Goal: Task Accomplishment & Management: Manage account settings

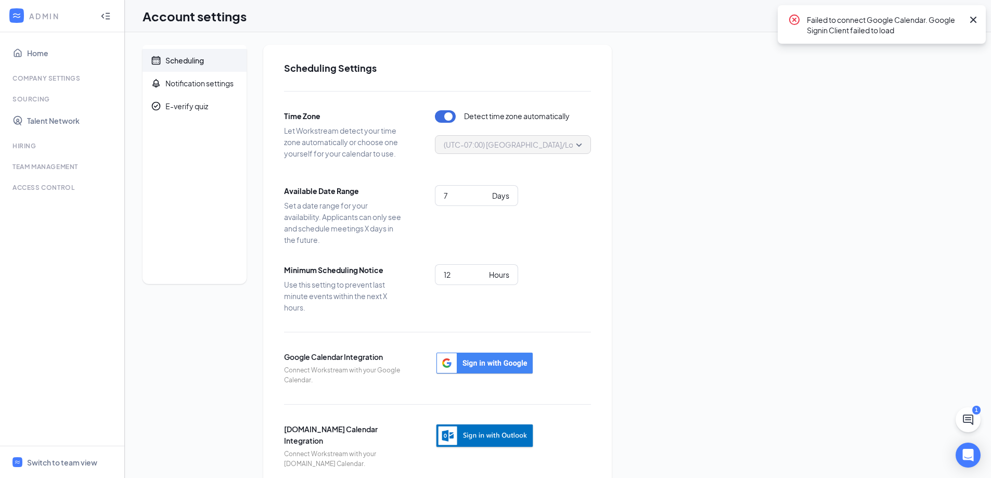
click at [974, 19] on icon "Cross" at bounding box center [974, 20] width 12 height 12
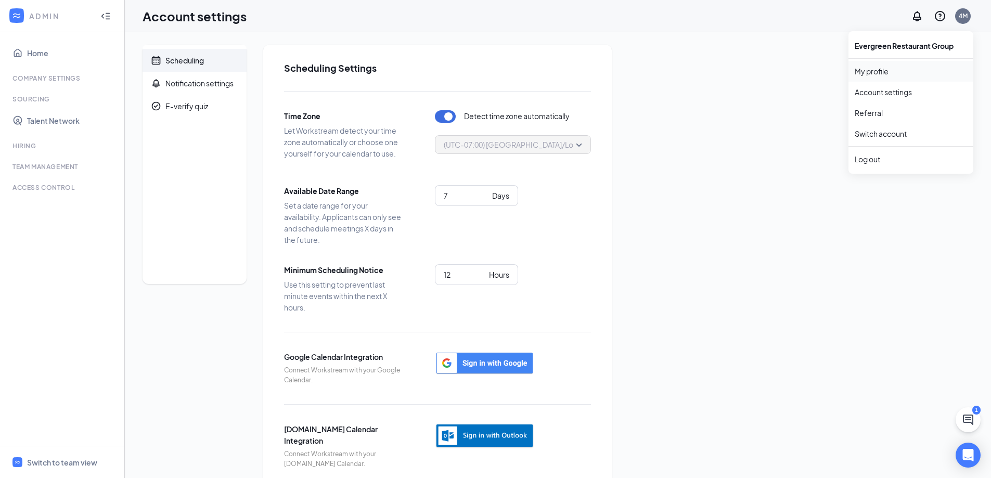
click at [909, 77] on link "My profile" at bounding box center [911, 71] width 112 height 10
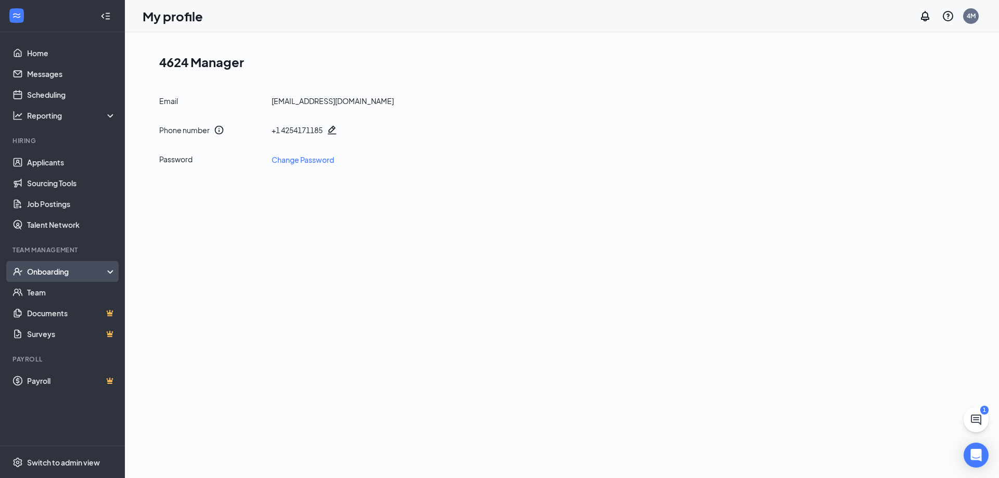
click at [100, 269] on div "Onboarding" at bounding box center [67, 271] width 80 height 10
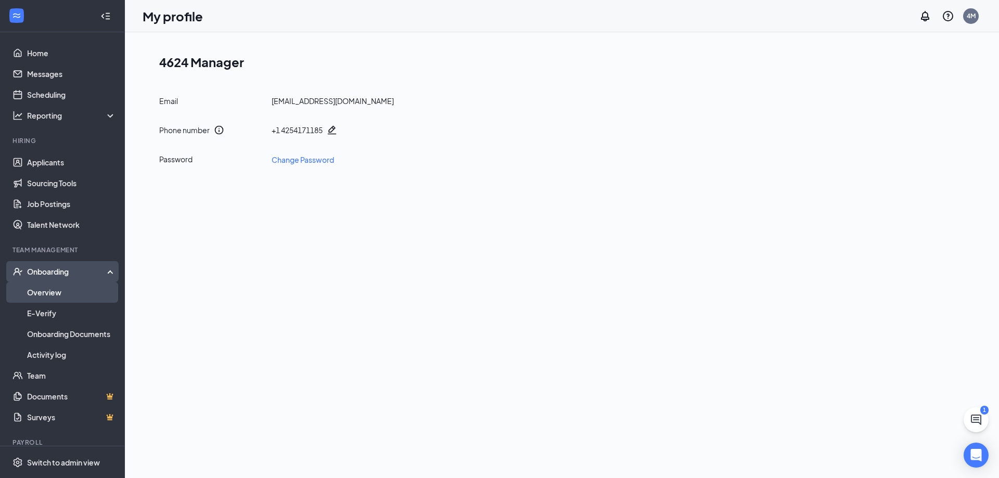
click at [87, 294] on link "Overview" at bounding box center [71, 292] width 89 height 21
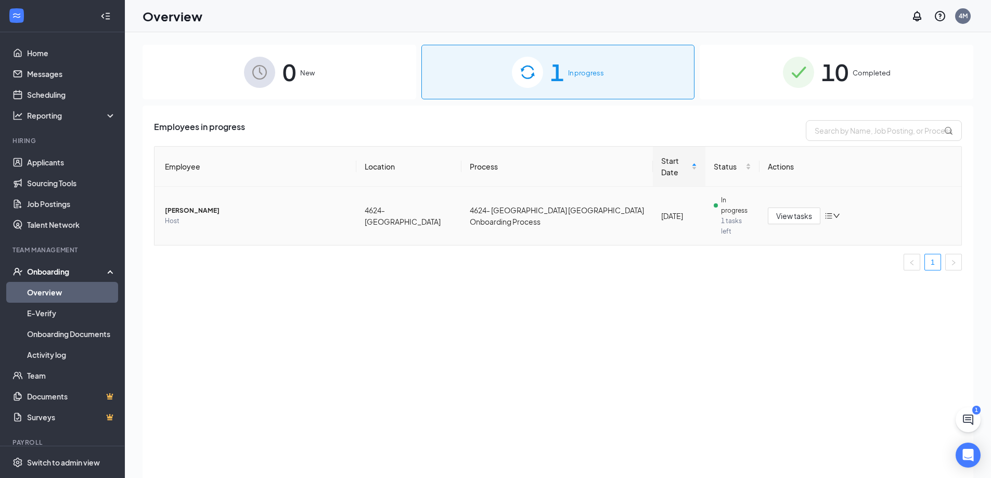
click at [725, 216] on span "1 tasks left" at bounding box center [736, 226] width 30 height 21
click at [789, 210] on span "View tasks" at bounding box center [795, 215] width 36 height 11
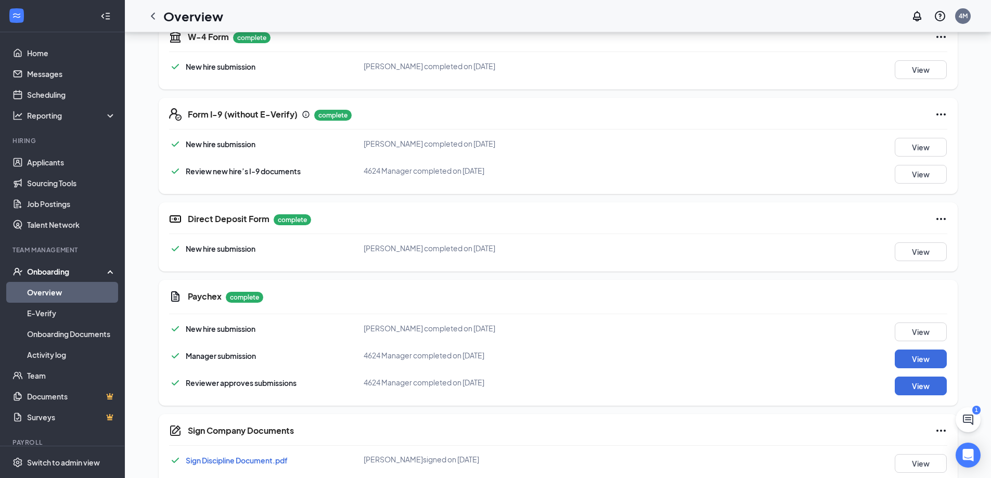
scroll to position [364, 0]
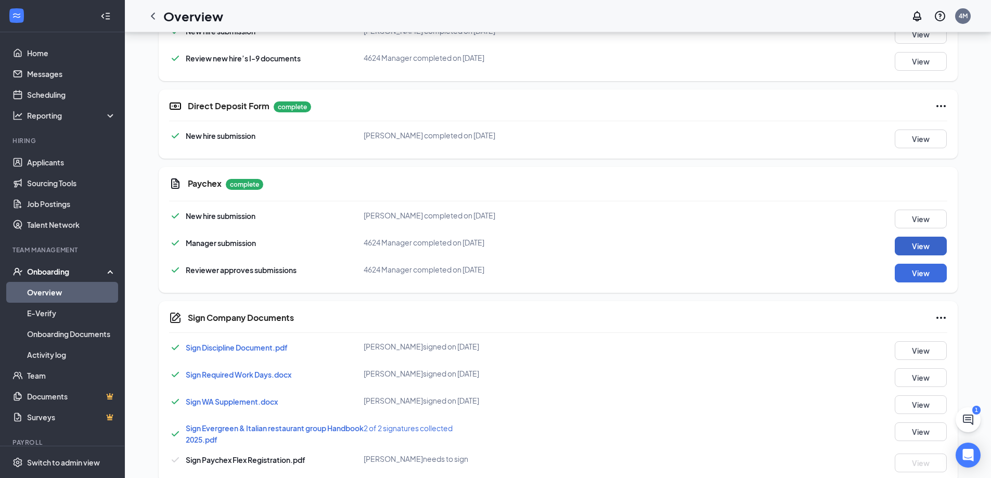
click at [913, 242] on button "View" at bounding box center [921, 246] width 52 height 19
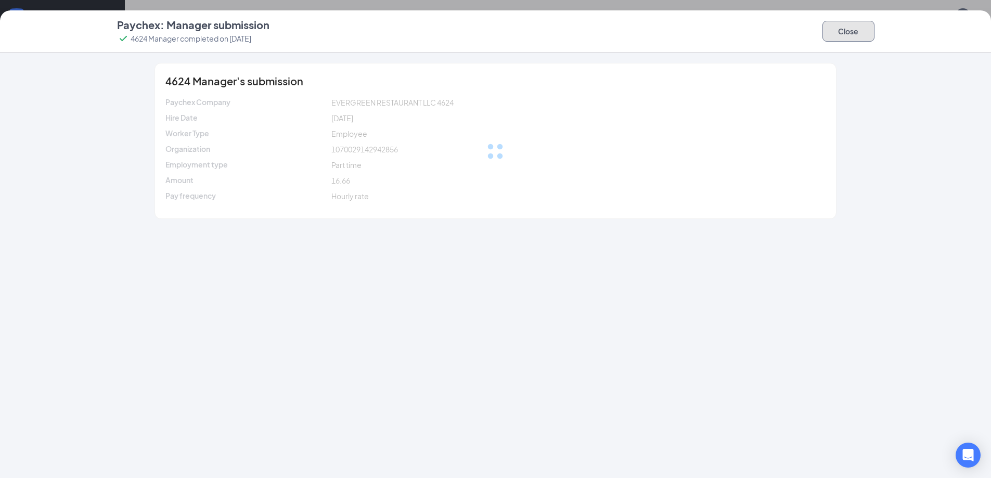
click at [854, 35] on button "Close" at bounding box center [849, 31] width 52 height 21
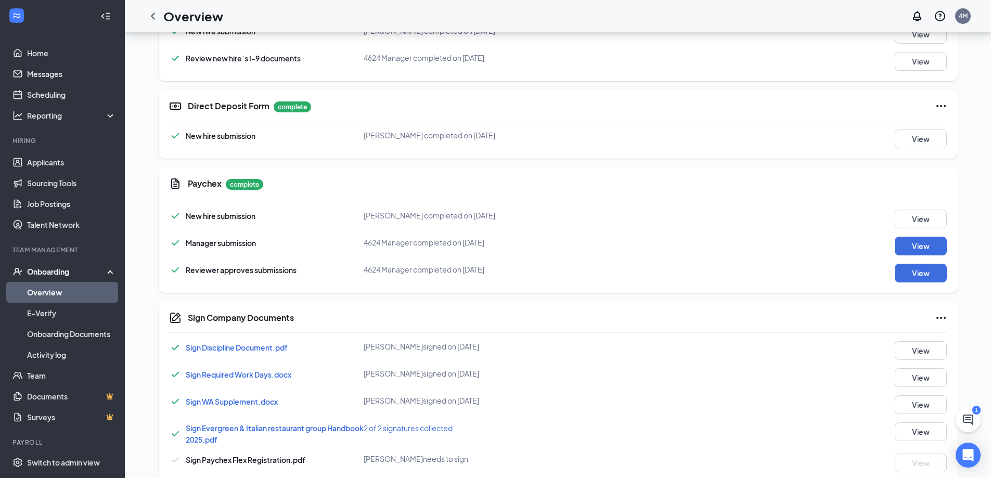
click at [931, 259] on div "New hire submission [PERSON_NAME] completed on [DATE] View Manager submission 4…" at bounding box center [558, 246] width 779 height 73
click at [927, 276] on button "View" at bounding box center [921, 273] width 52 height 19
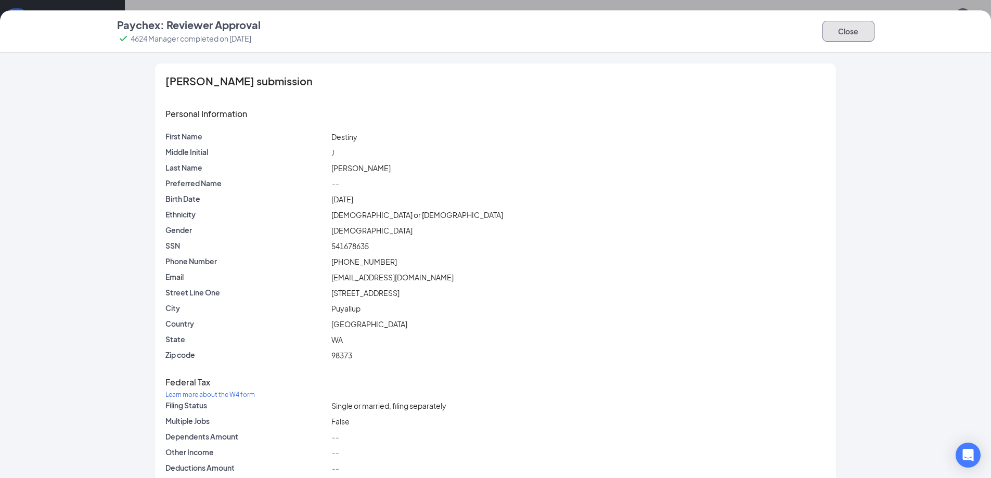
click at [862, 30] on button "Close" at bounding box center [849, 31] width 52 height 21
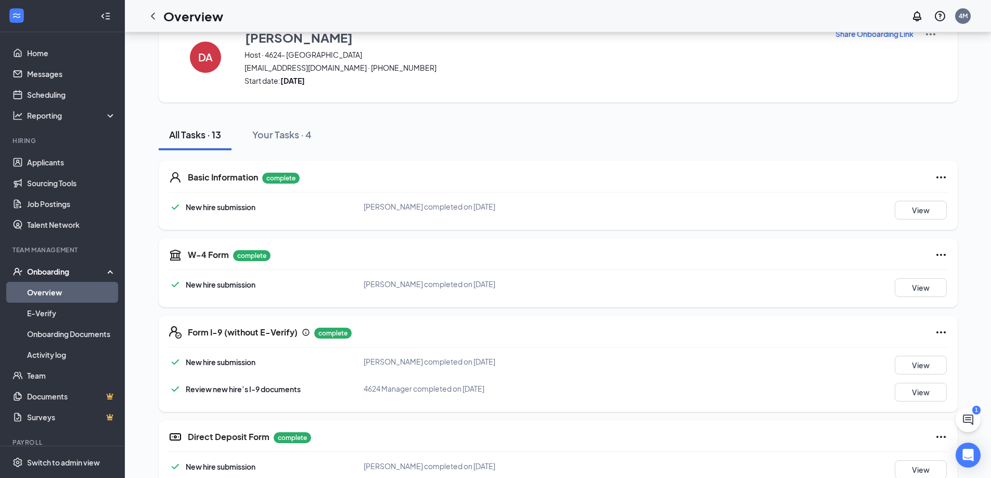
scroll to position [0, 0]
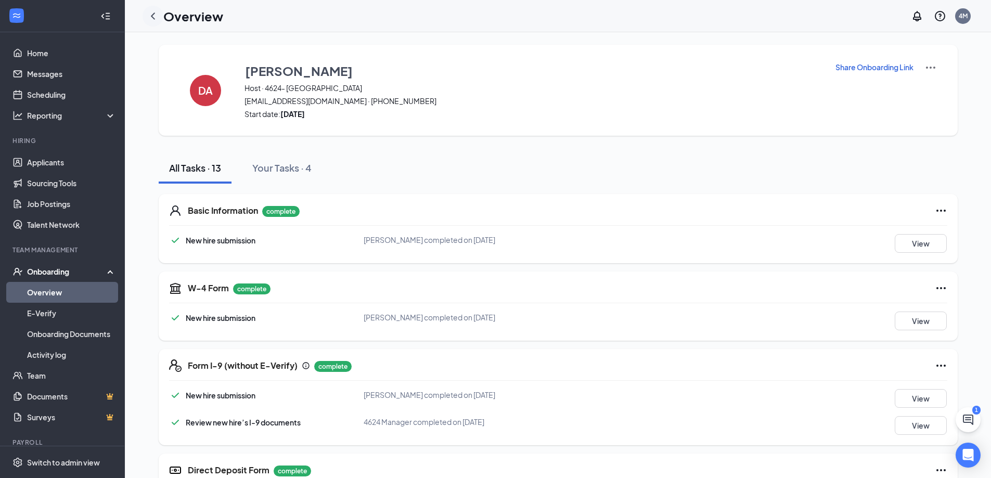
click at [152, 17] on icon "ChevronLeft" at bounding box center [153, 15] width 4 height 7
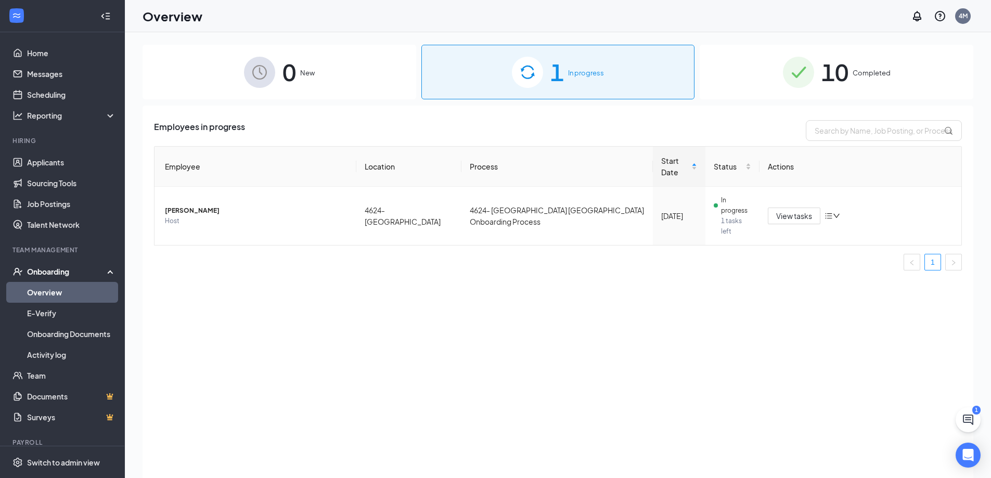
click at [859, 63] on div "10 Completed" at bounding box center [837, 72] width 274 height 55
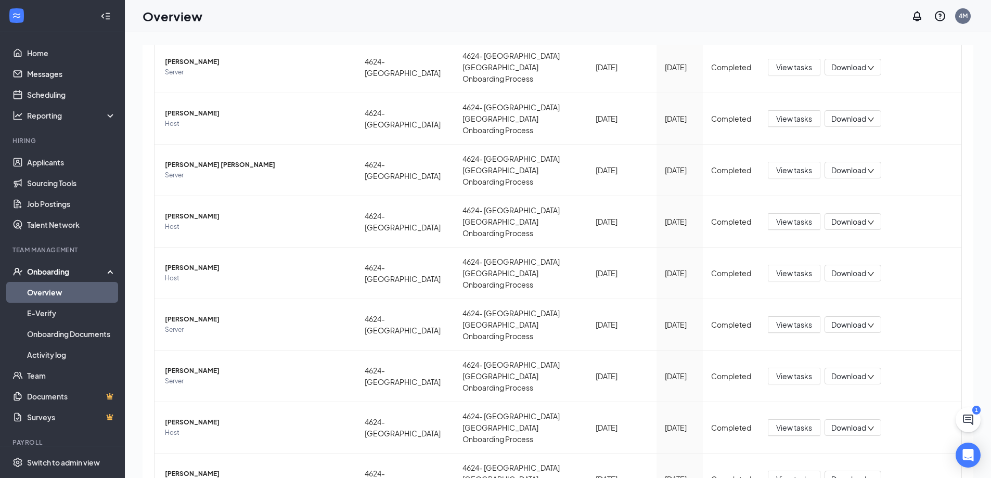
click at [59, 295] on link "Overview" at bounding box center [71, 292] width 89 height 21
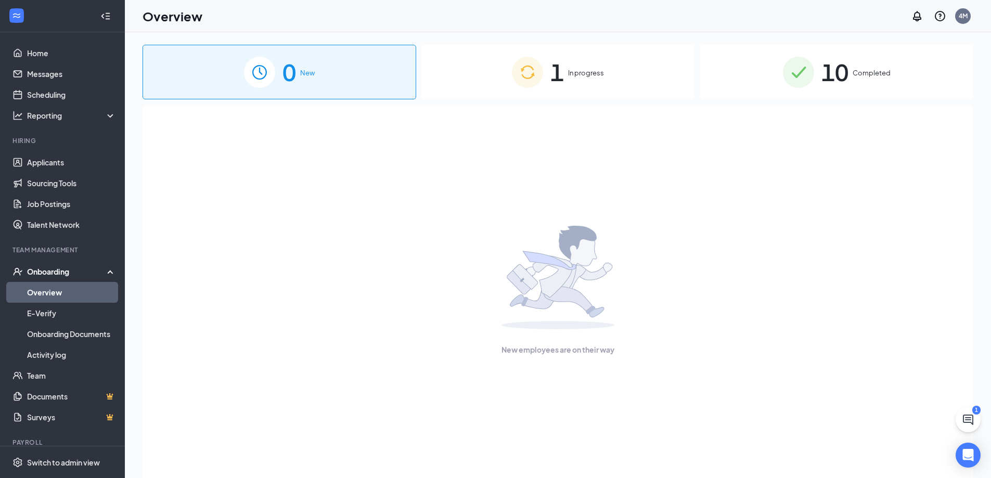
click at [68, 270] on div "Onboarding" at bounding box center [67, 271] width 80 height 10
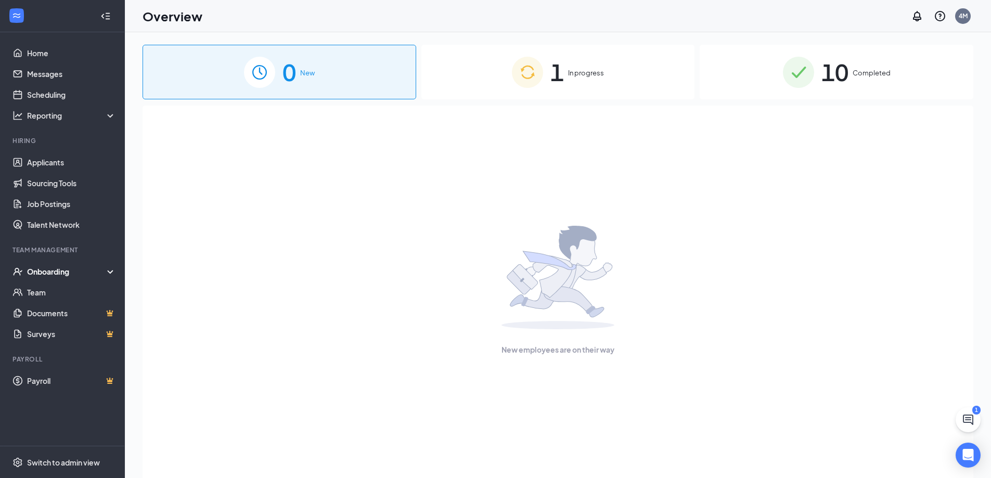
click at [499, 70] on div "1 In progress" at bounding box center [559, 72] width 274 height 55
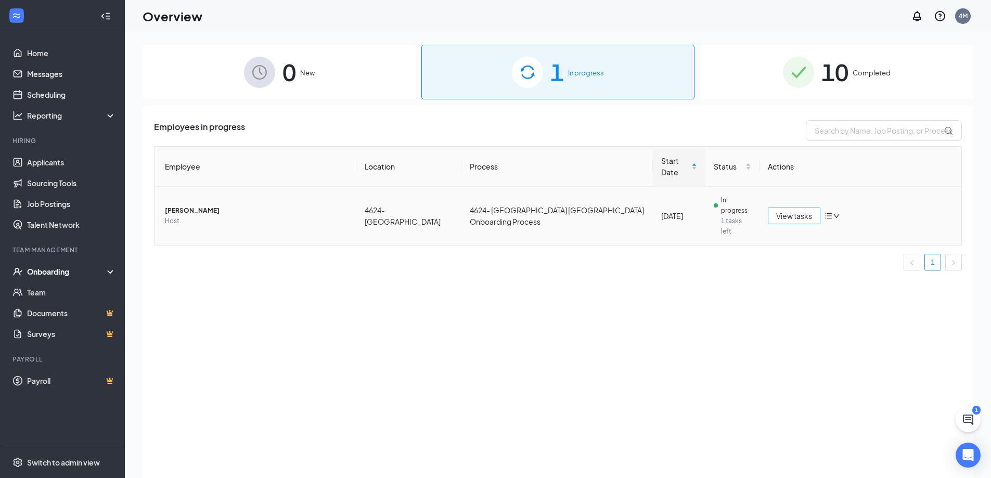
click at [808, 210] on span "View tasks" at bounding box center [795, 215] width 36 height 11
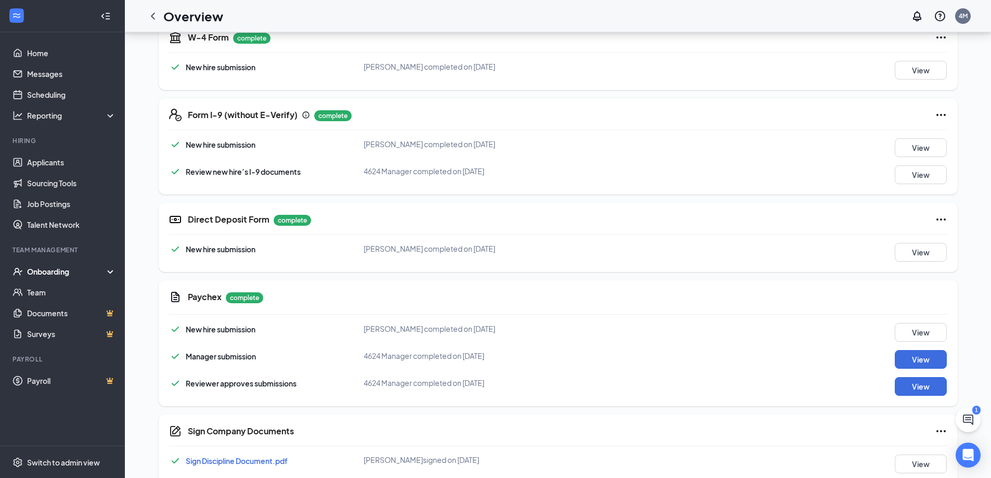
scroll to position [260, 0]
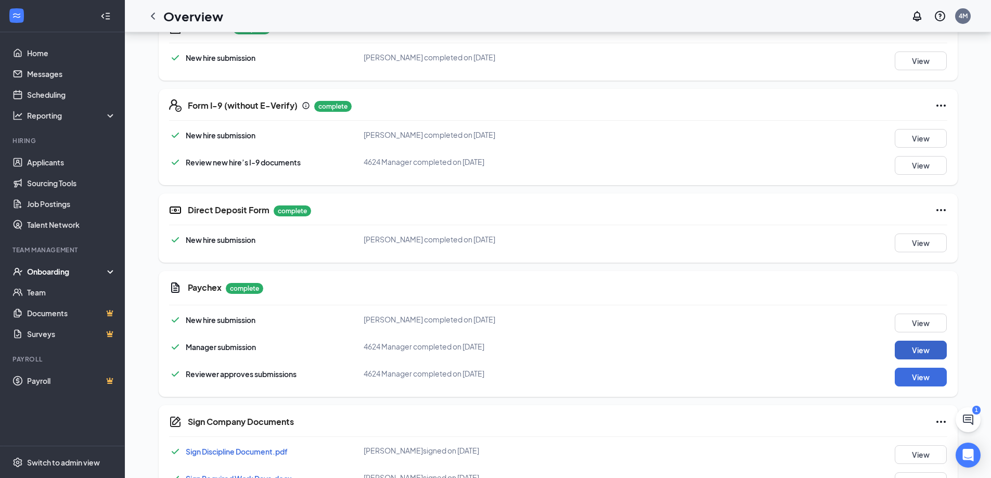
click at [928, 355] on button "View" at bounding box center [921, 350] width 52 height 19
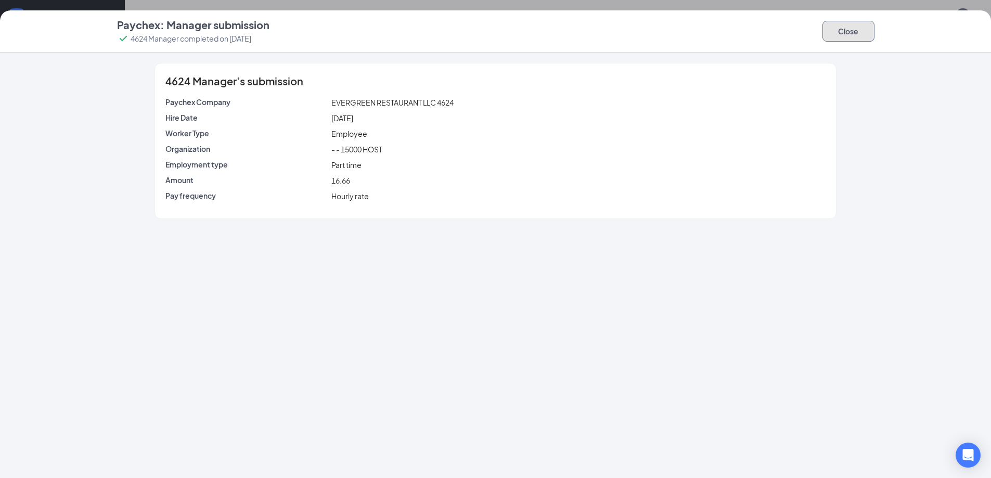
click at [842, 30] on button "Close" at bounding box center [849, 31] width 52 height 21
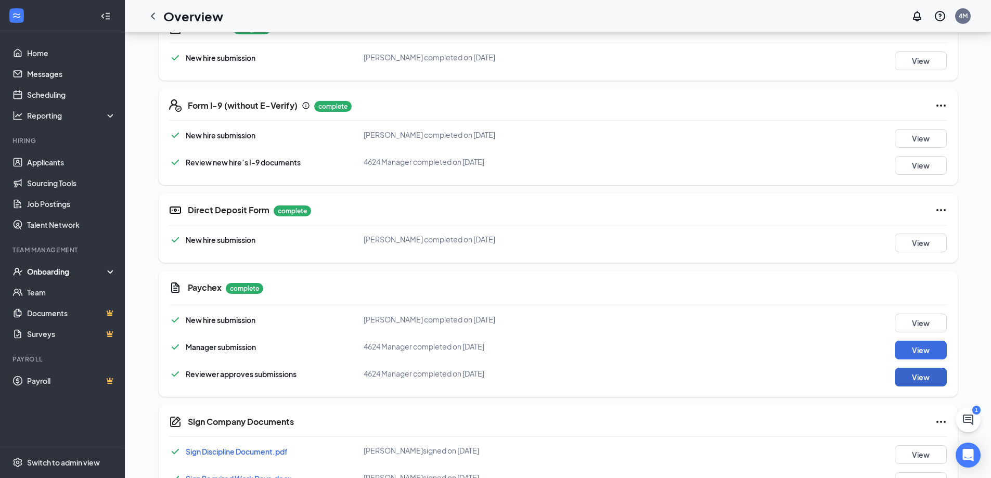
click at [919, 377] on button "View" at bounding box center [921, 377] width 52 height 19
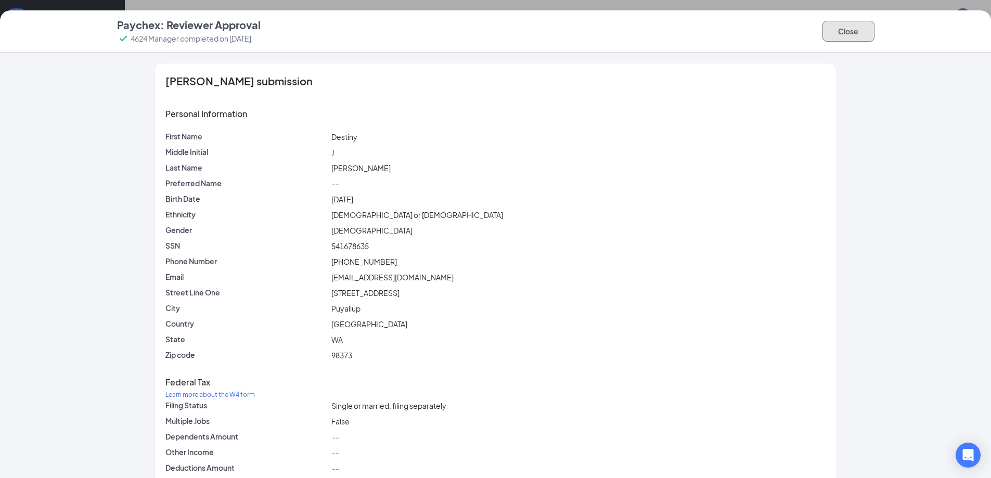
click at [850, 31] on button "Close" at bounding box center [849, 31] width 52 height 21
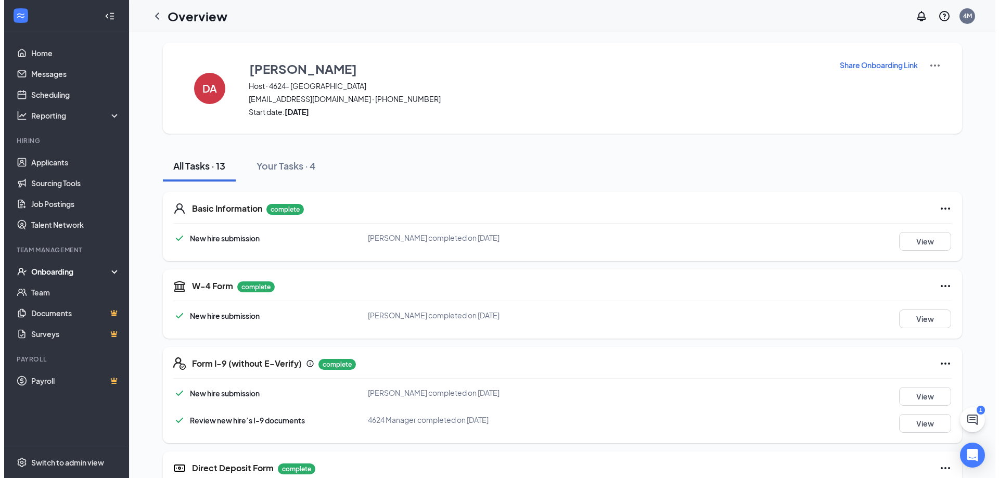
scroll to position [0, 0]
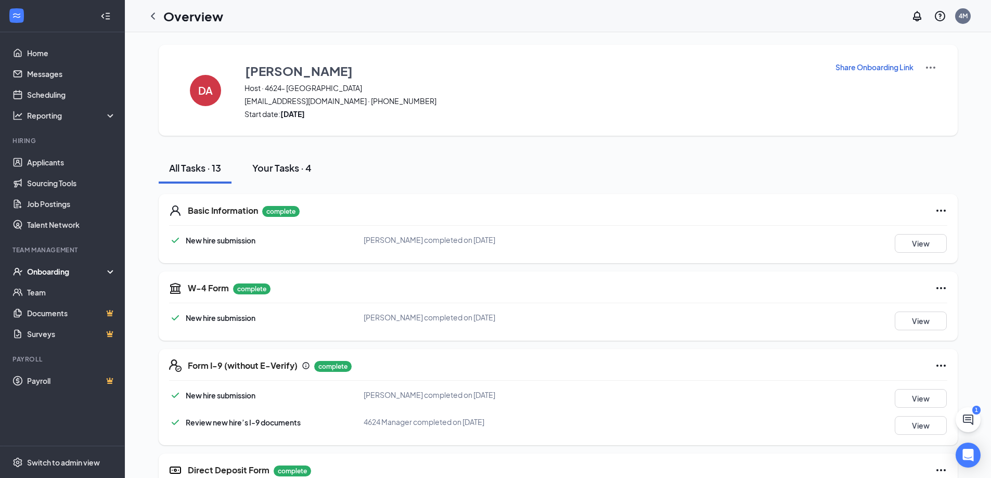
click at [298, 167] on div "Your Tasks · 4" at bounding box center [281, 167] width 59 height 13
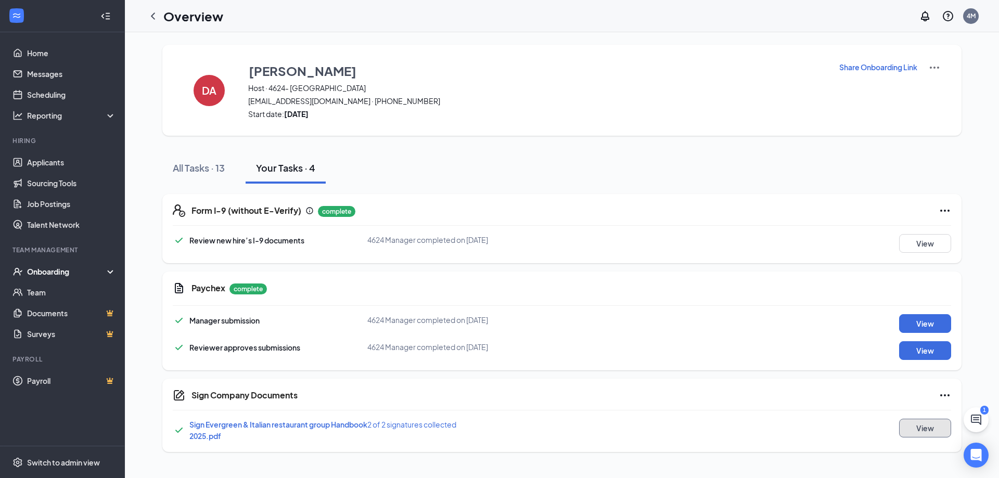
click at [931, 431] on button "View" at bounding box center [925, 428] width 52 height 19
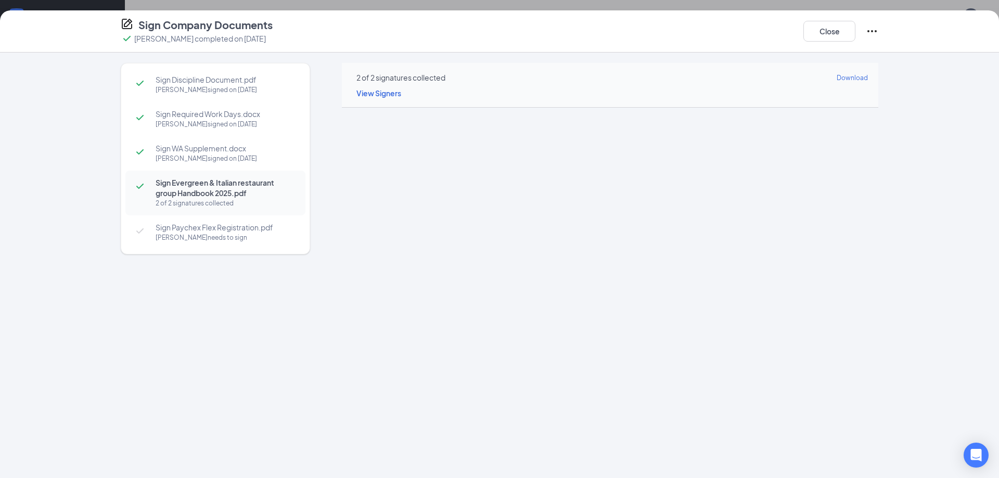
click at [233, 233] on div "[PERSON_NAME] needs to sign" at bounding box center [225, 238] width 139 height 10
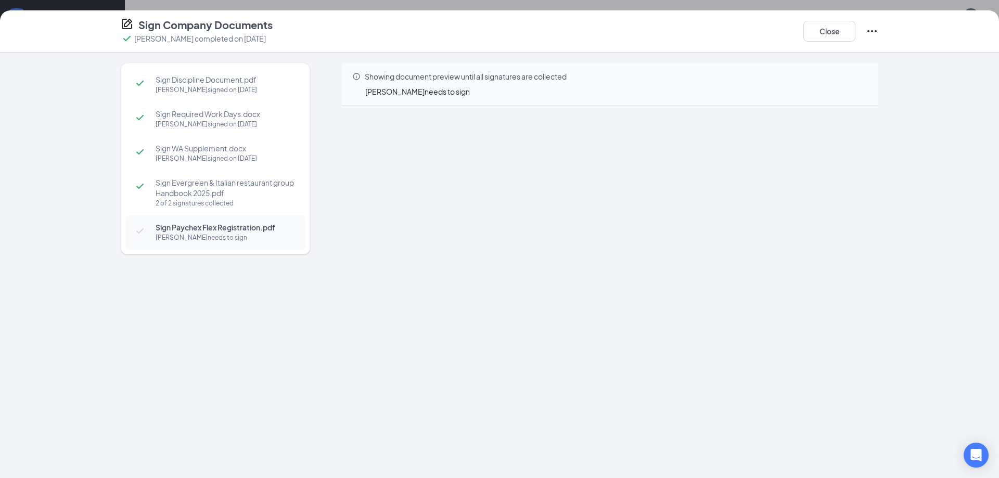
click at [832, 42] on div "Close" at bounding box center [841, 31] width 75 height 27
click at [835, 32] on button "Close" at bounding box center [830, 31] width 52 height 21
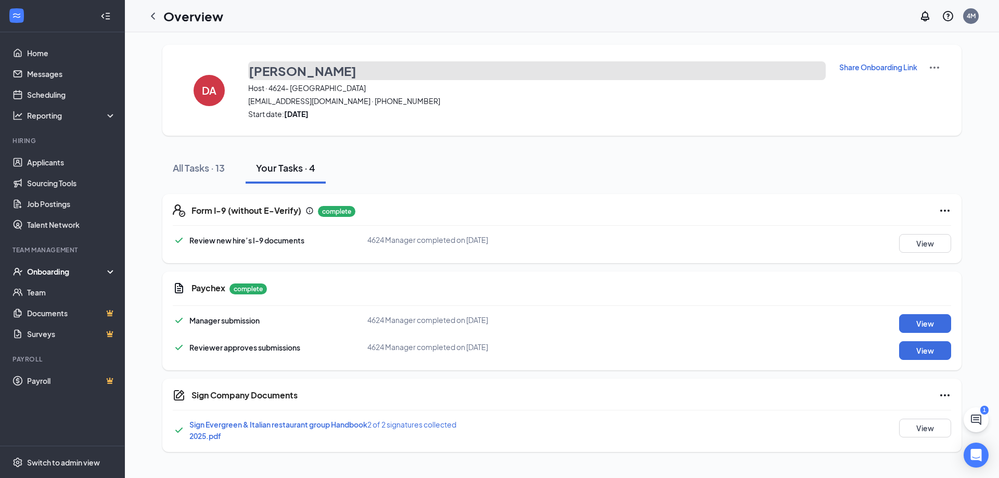
click at [291, 74] on h3 "[PERSON_NAME]" at bounding box center [303, 71] width 108 height 18
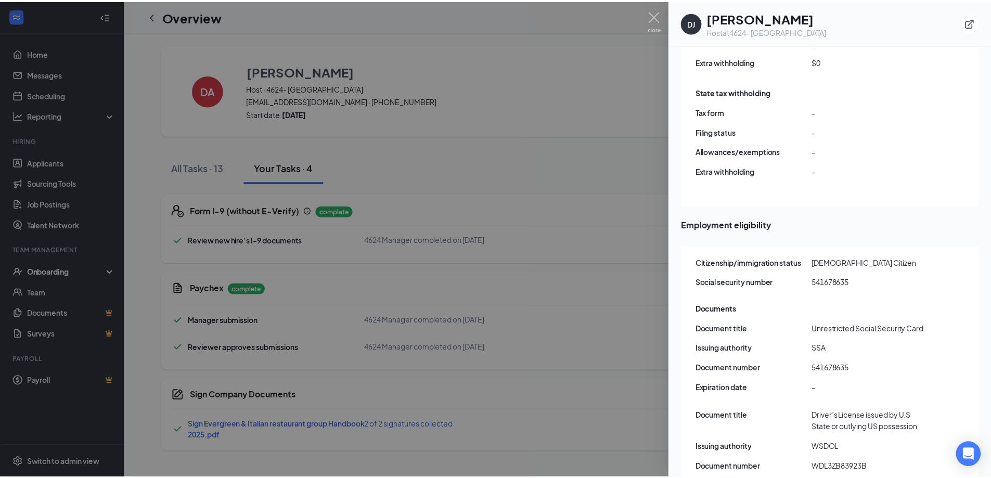
scroll to position [1148, 0]
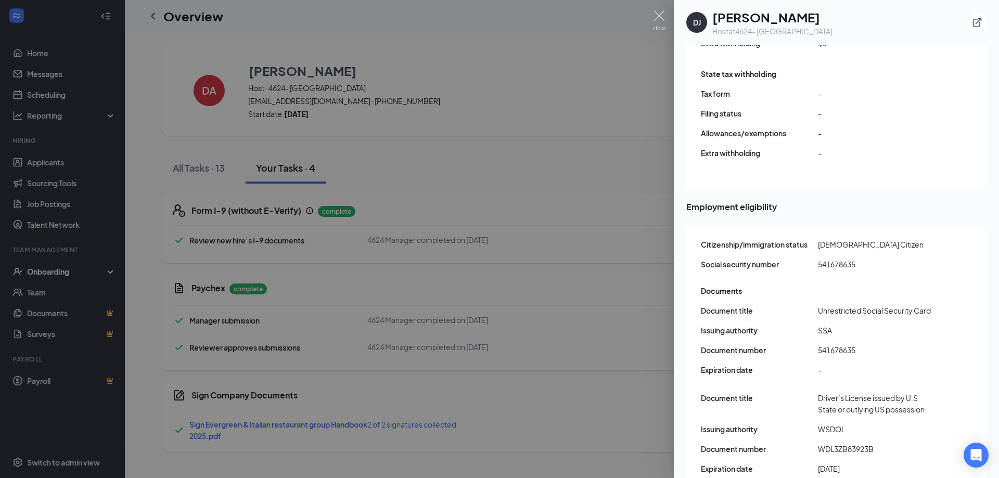
click at [597, 100] on div at bounding box center [499, 239] width 999 height 478
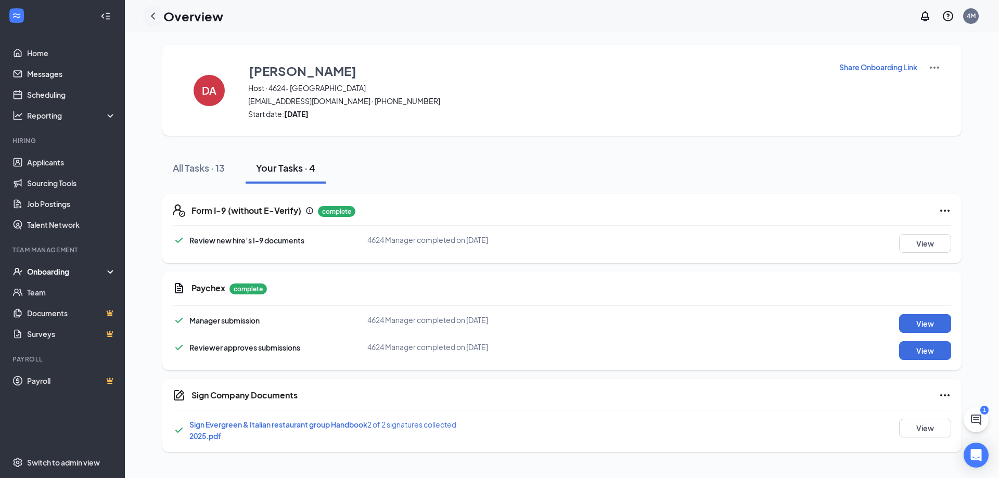
click at [155, 20] on icon "ChevronLeft" at bounding box center [153, 16] width 12 height 12
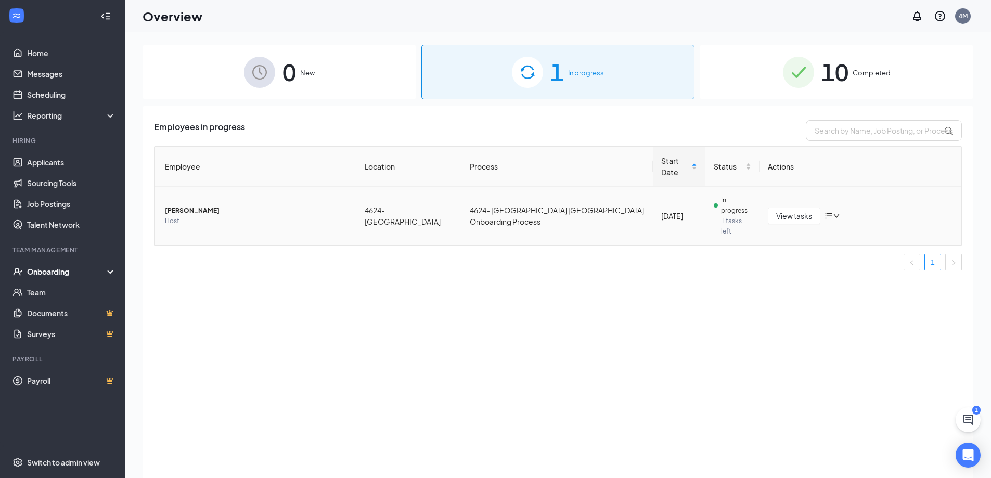
click at [724, 216] on span "1 tasks left" at bounding box center [736, 226] width 30 height 21
click at [781, 210] on span "View tasks" at bounding box center [795, 215] width 36 height 11
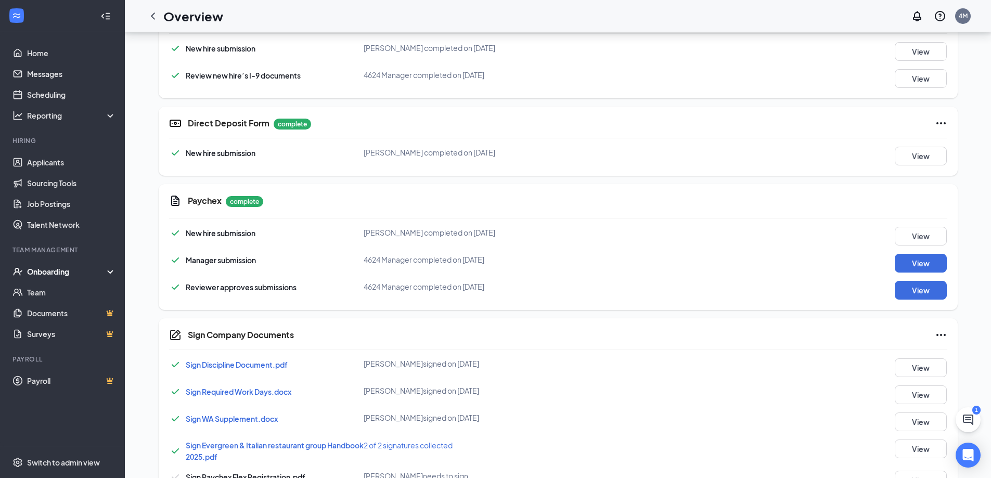
scroll to position [381, 0]
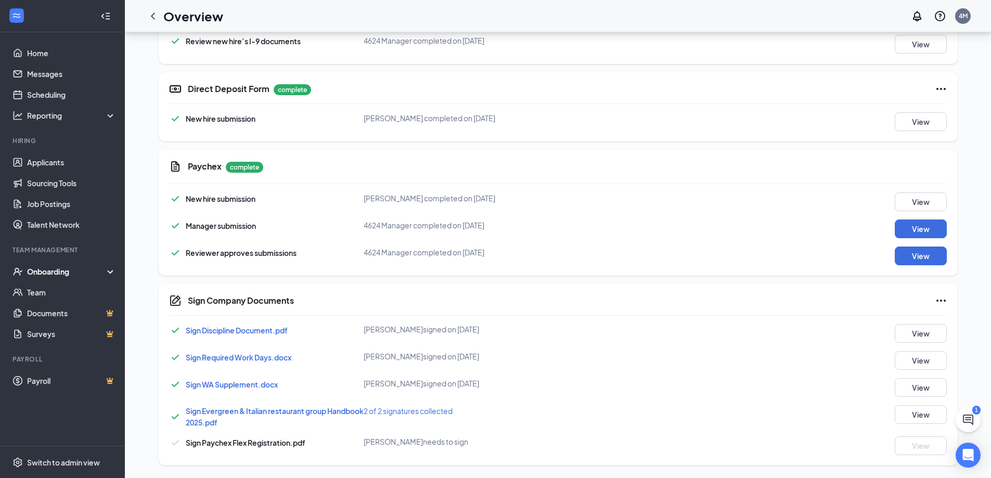
click at [296, 445] on span "Sign Paychex Flex Registration.pdf" at bounding box center [246, 442] width 120 height 9
click at [393, 440] on div "[PERSON_NAME] needs to sign" at bounding box center [494, 442] width 260 height 10
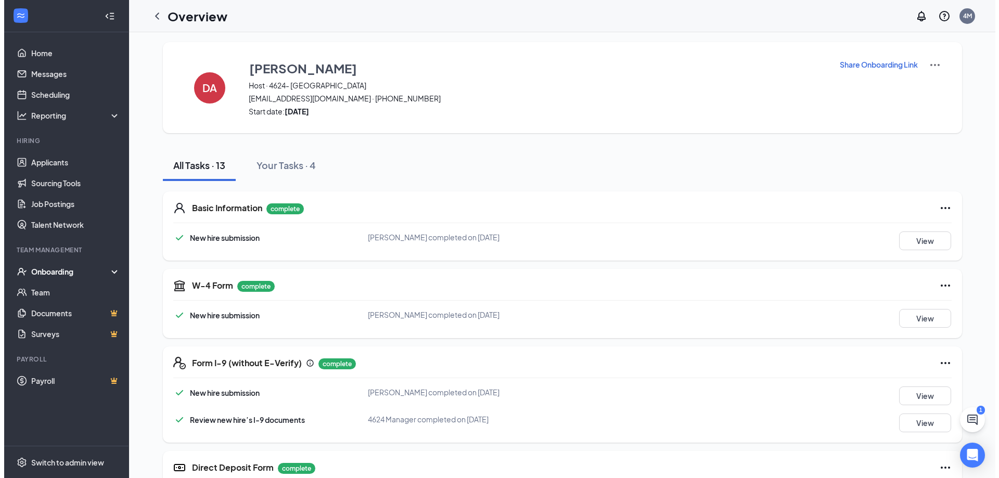
scroll to position [0, 0]
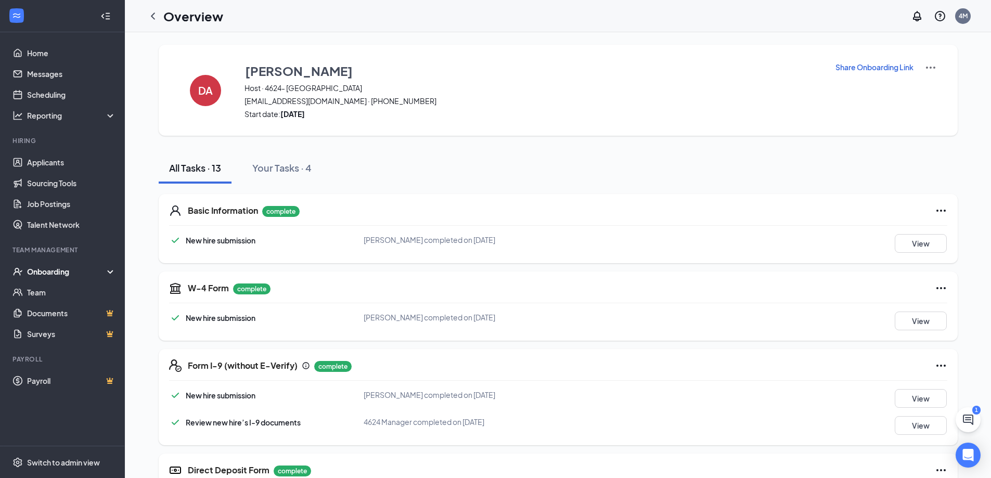
click at [930, 69] on img at bounding box center [931, 67] width 12 height 12
click at [936, 86] on span "View details" at bounding box center [930, 86] width 41 height 11
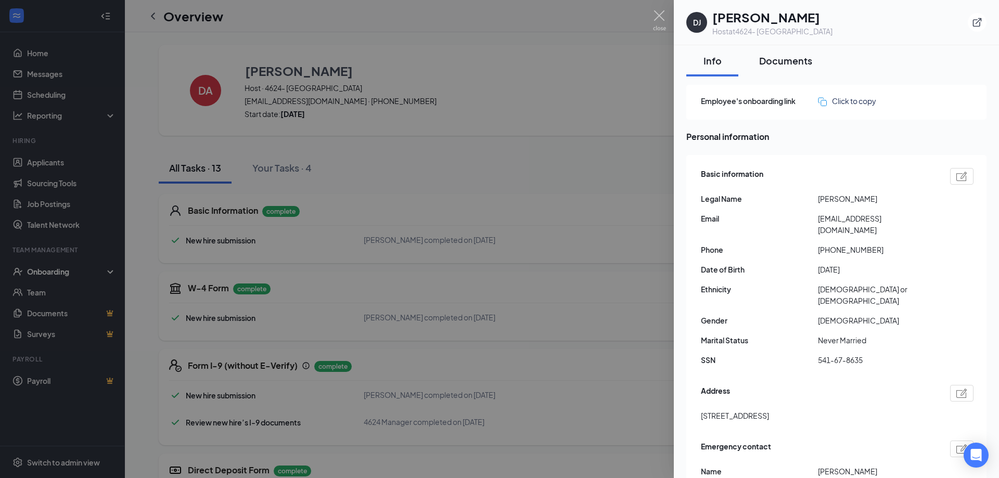
click at [797, 67] on div "Documents" at bounding box center [785, 60] width 53 height 13
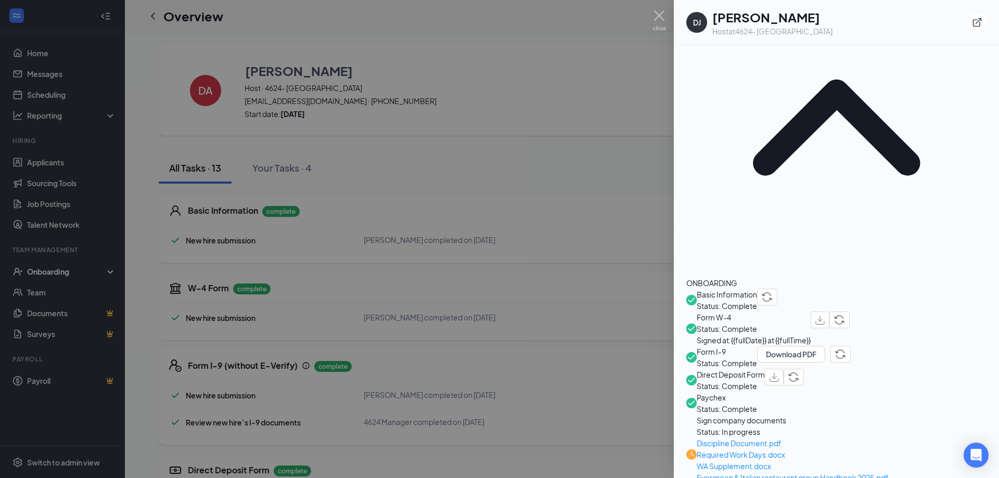
scroll to position [156, 0]
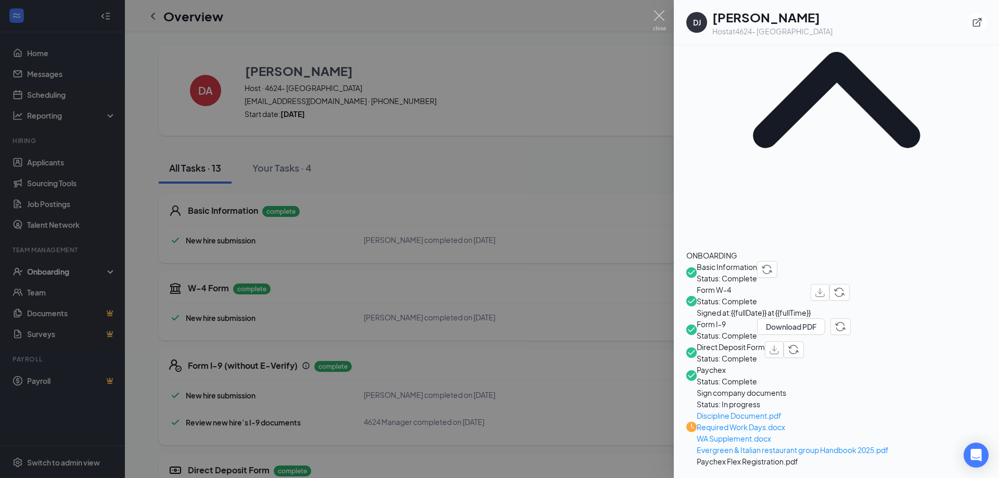
click at [791, 387] on span "Sign company documents" at bounding box center [793, 392] width 192 height 11
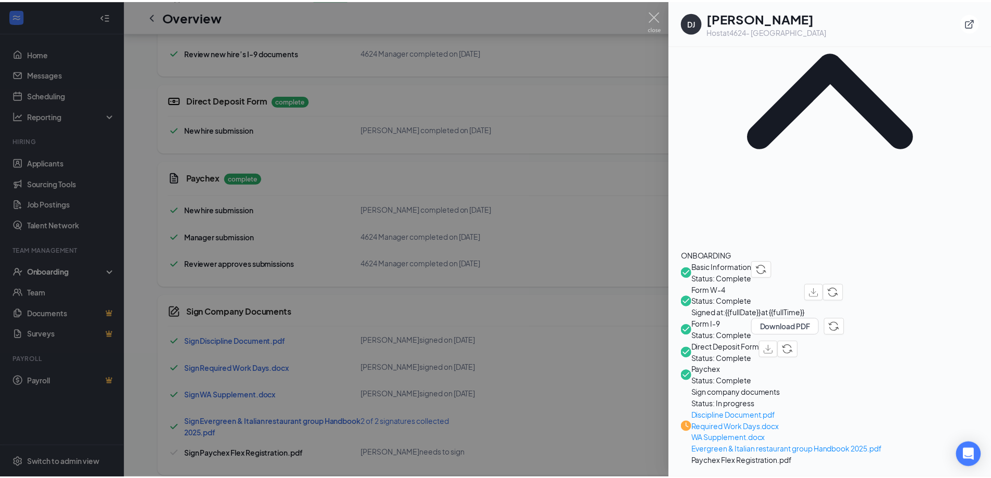
scroll to position [381, 0]
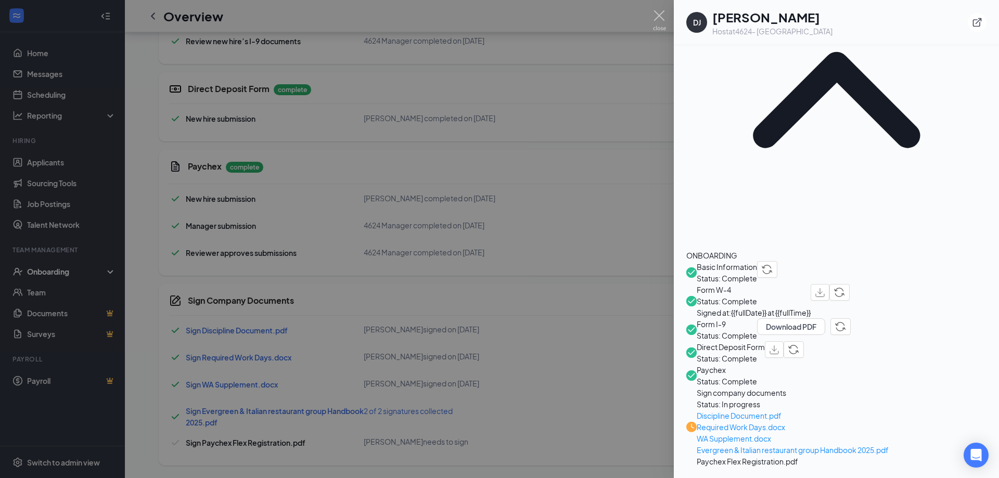
click at [561, 86] on div at bounding box center [499, 239] width 999 height 478
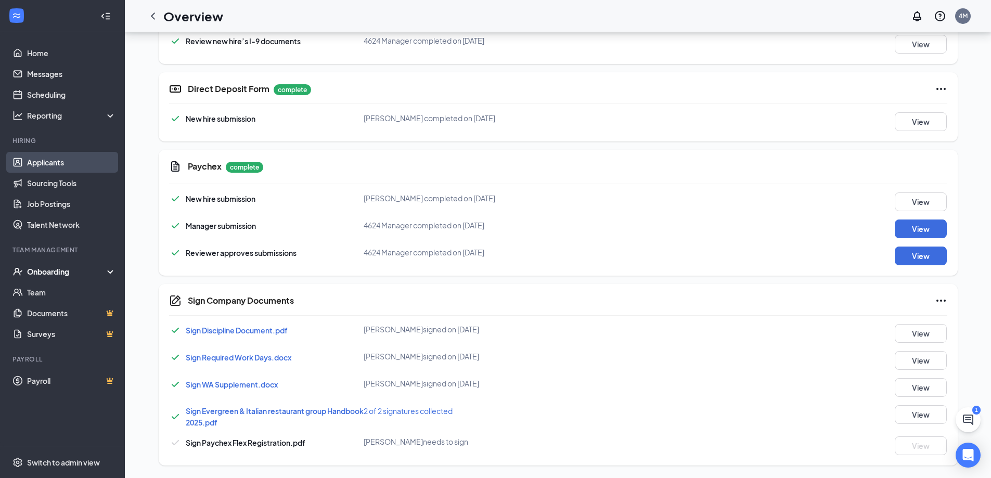
click at [42, 164] on link "Applicants" at bounding box center [71, 162] width 89 height 21
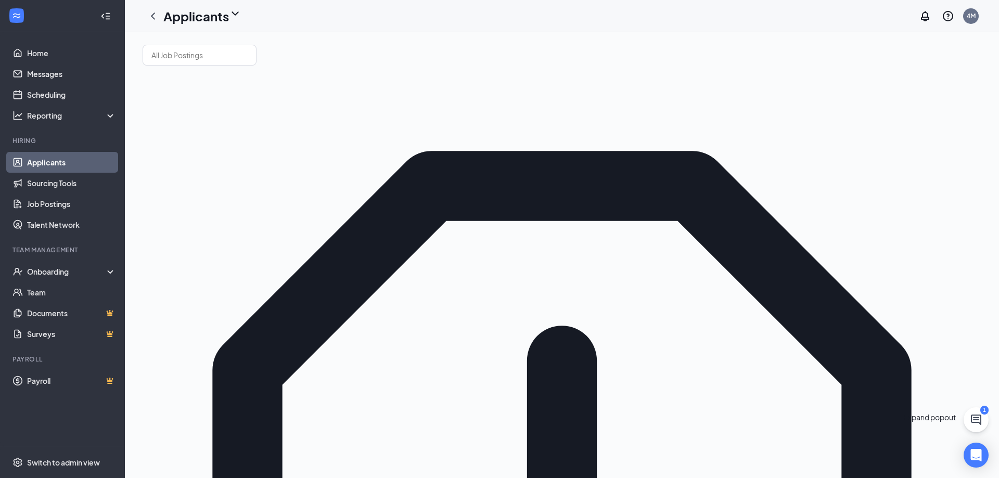
click at [976, 420] on icon "ChatActive" at bounding box center [976, 420] width 10 height 10
click at [927, 456] on icon "ChevronUp" at bounding box center [930, 454] width 7 height 4
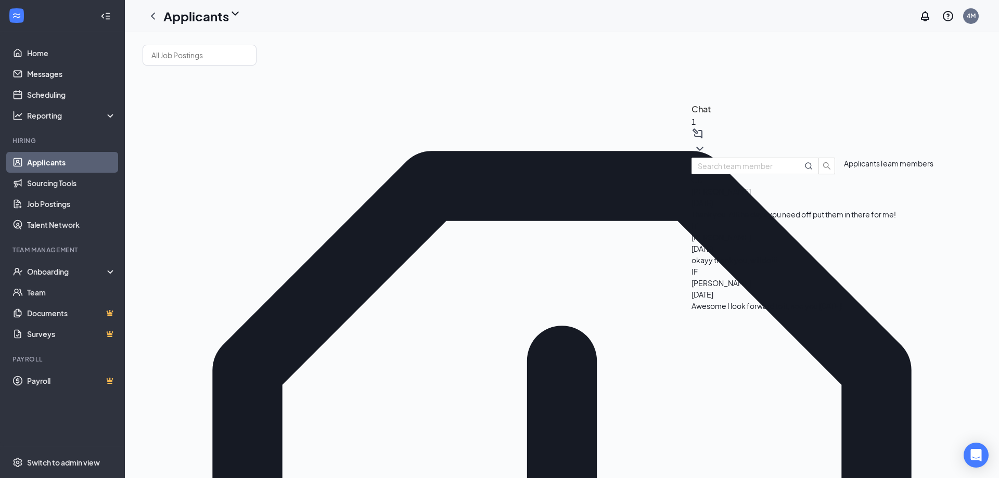
click at [844, 168] on span "Applicants" at bounding box center [862, 163] width 36 height 9
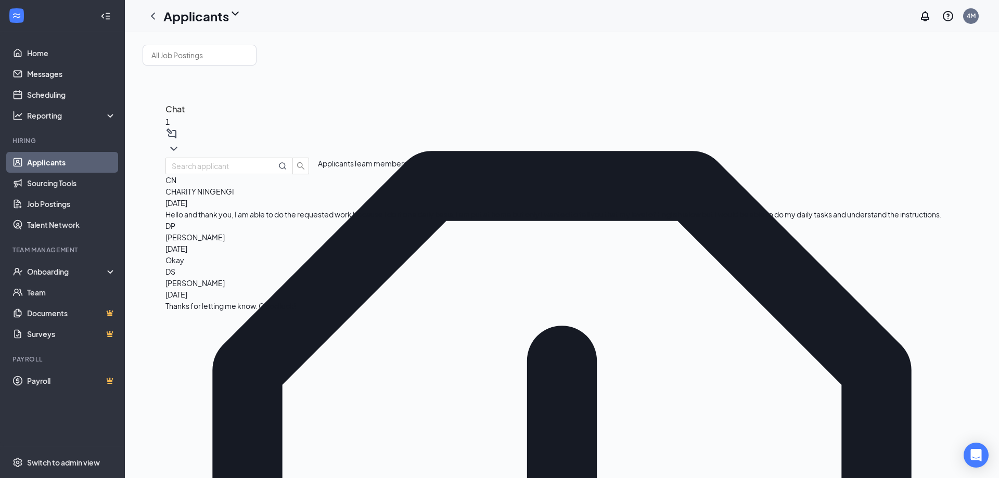
click at [234, 196] on span "CHARITY NINGENGI" at bounding box center [200, 191] width 69 height 9
